Goal: Navigation & Orientation: Find specific page/section

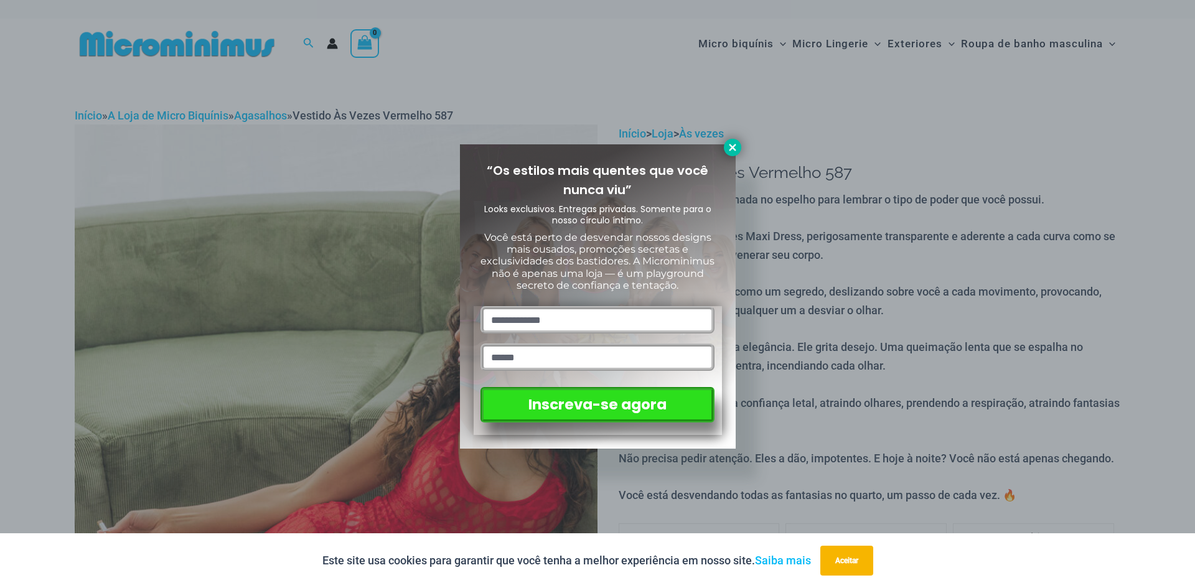
click at [735, 149] on icon at bounding box center [732, 147] width 7 height 7
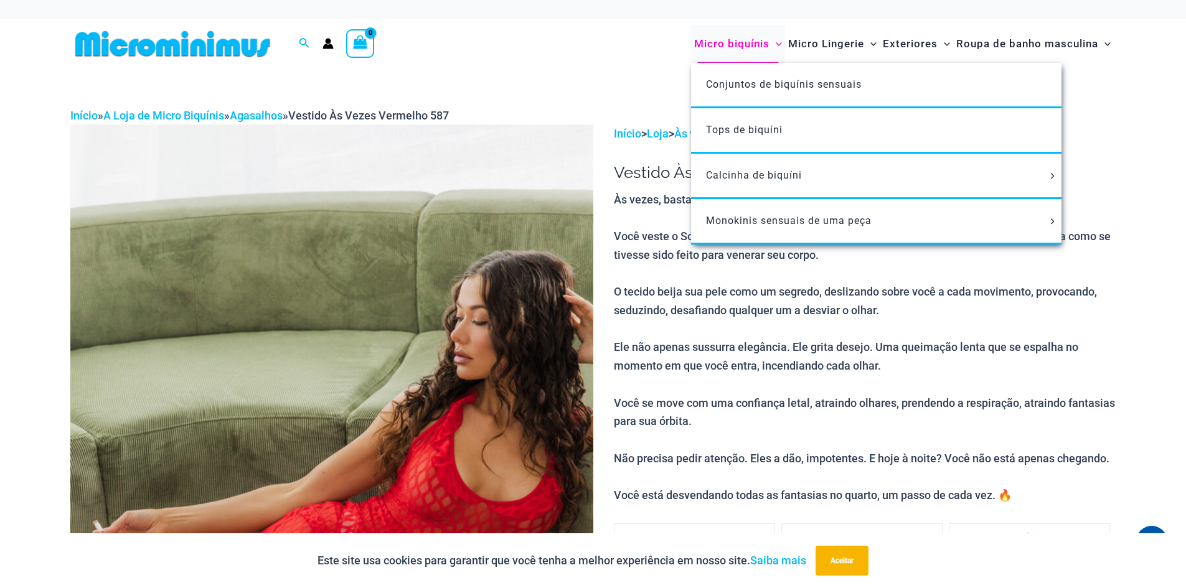
click at [749, 42] on font "Micro biquínis" at bounding box center [731, 43] width 75 height 12
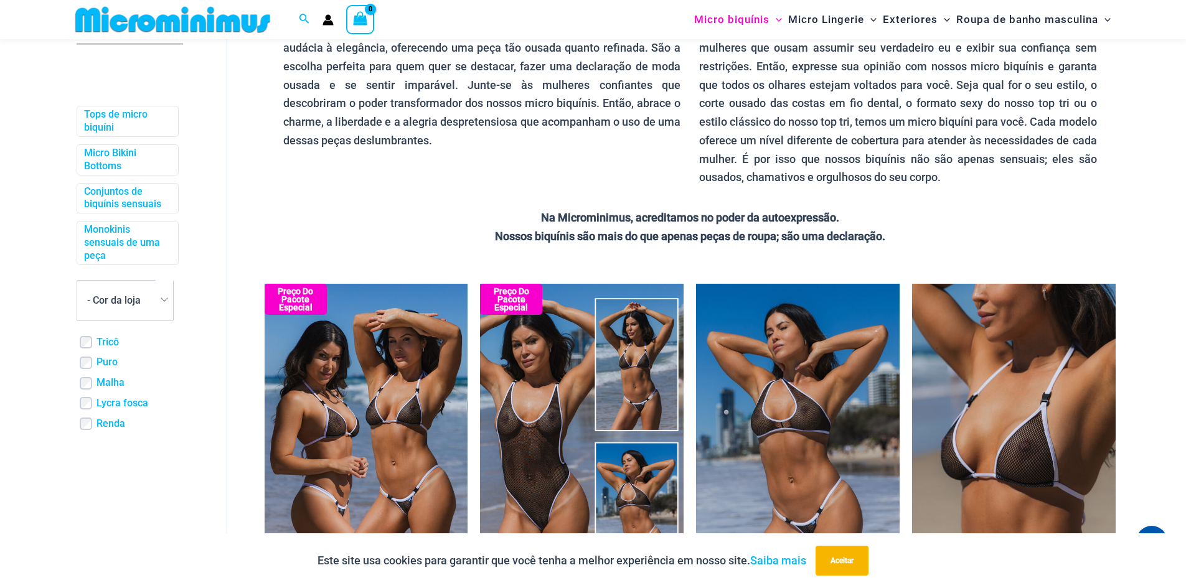
scroll to position [237, 0]
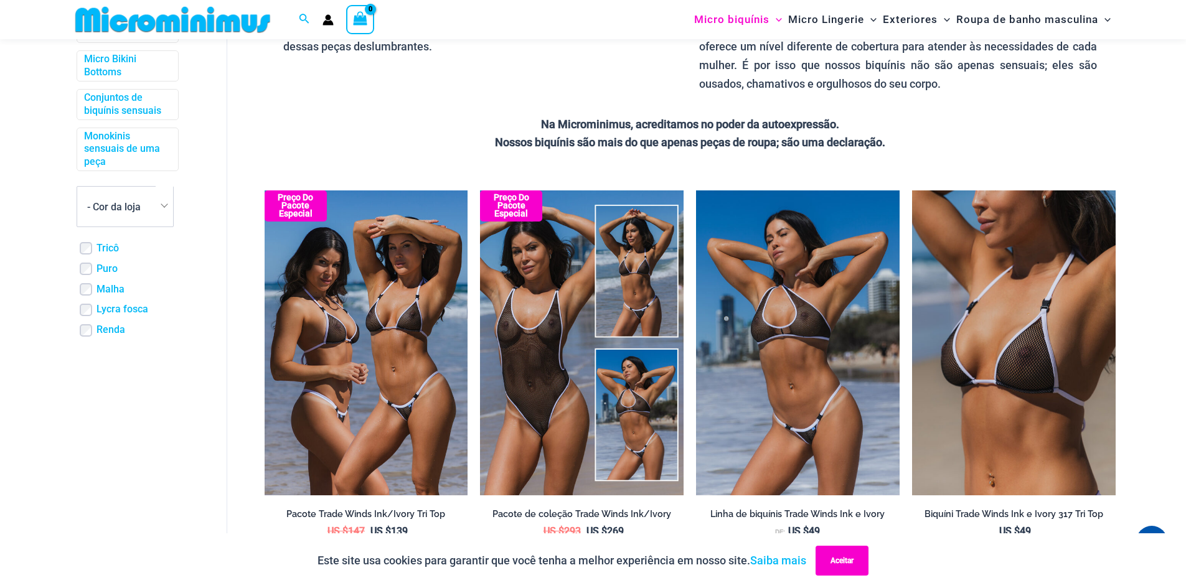
click at [837, 557] on font "Aceitar" at bounding box center [841, 560] width 23 height 9
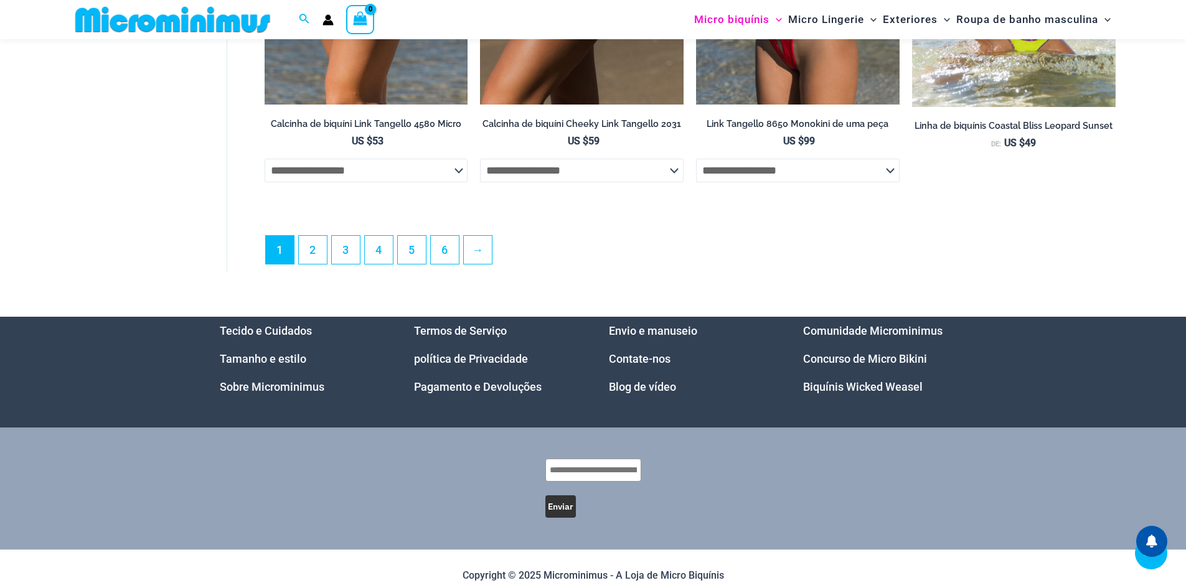
scroll to position [0, 0]
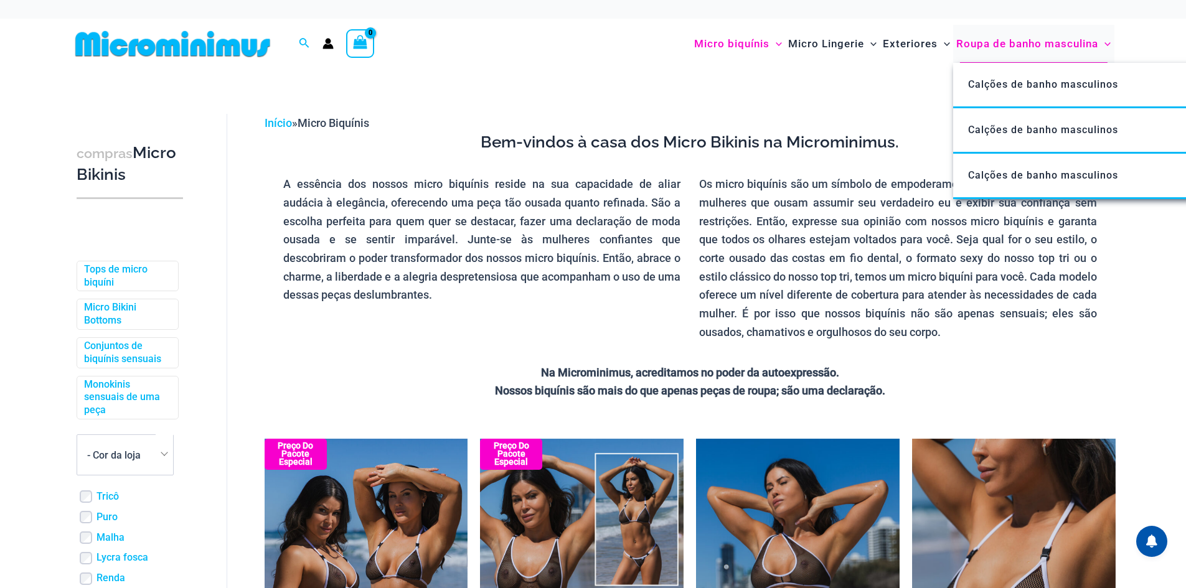
click at [1005, 39] on font "Roupa de banho masculina" at bounding box center [1027, 43] width 142 height 12
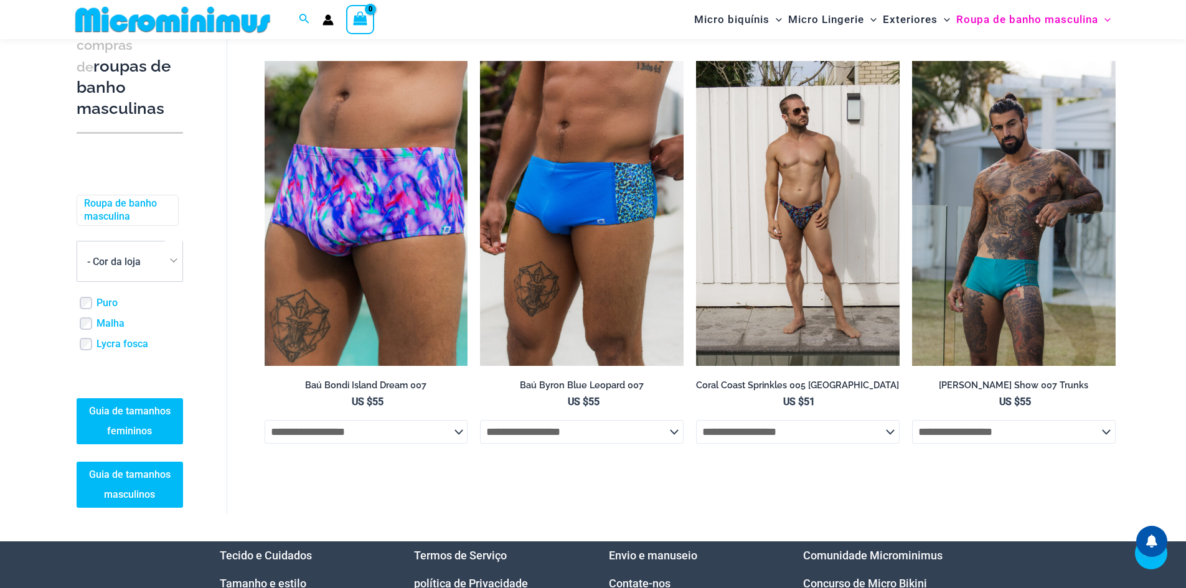
scroll to position [2975, 0]
